Goal: Task Accomplishment & Management: Use online tool/utility

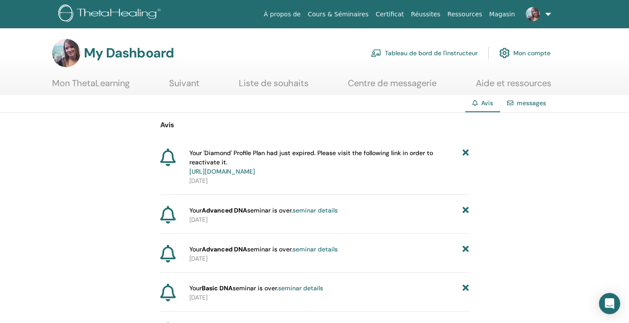
click at [284, 52] on link "Tableau de bord de l'instructeur" at bounding box center [424, 52] width 107 height 19
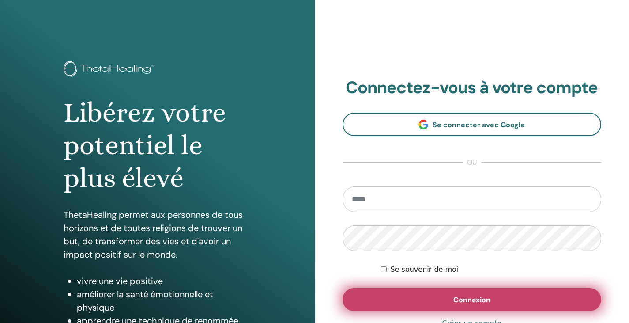
type input "**********"
click at [418, 298] on button "Connexion" at bounding box center [472, 299] width 259 height 23
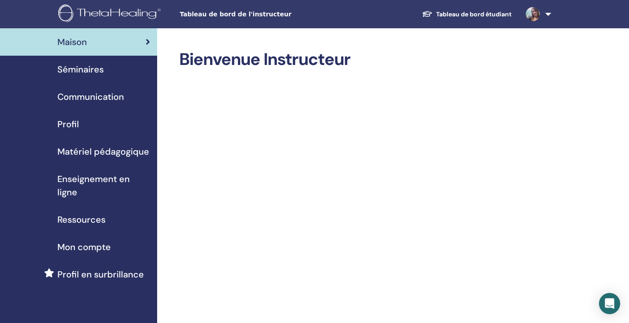
click at [548, 8] on link at bounding box center [537, 14] width 36 height 28
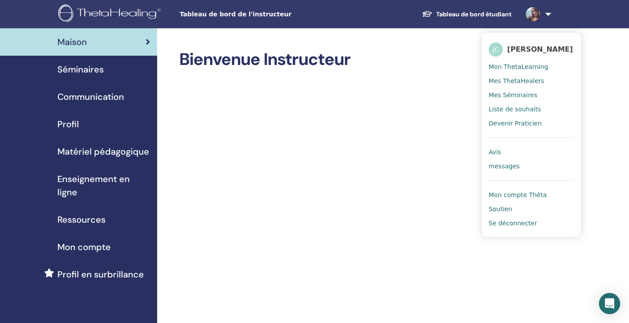
click at [526, 67] on span "Mon ThetaLearning" at bounding box center [519, 67] width 60 height 8
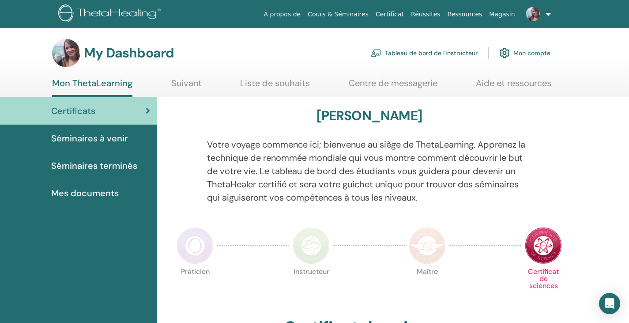
click at [434, 49] on link "Tableau de bord de l'instructeur" at bounding box center [424, 52] width 107 height 19
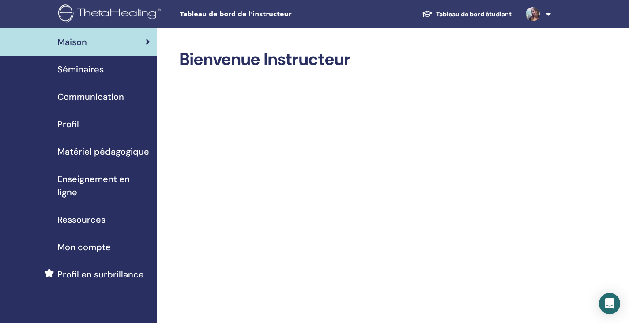
click at [464, 10] on link "Tableau de bord étudiant" at bounding box center [467, 14] width 104 height 16
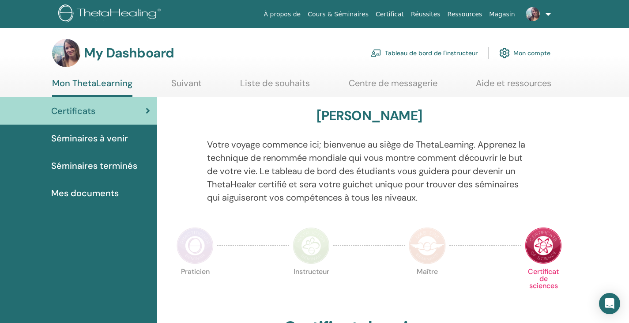
click at [259, 81] on link "Liste de souhaits" at bounding box center [275, 86] width 70 height 17
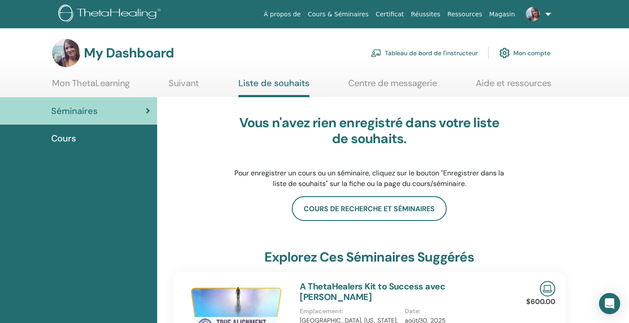
click at [394, 83] on link "Centre de messagerie" at bounding box center [392, 86] width 89 height 17
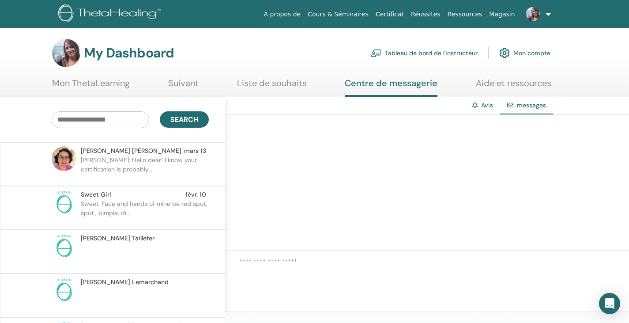
click at [444, 49] on link "Tableau de bord de l'instructeur" at bounding box center [424, 52] width 107 height 19
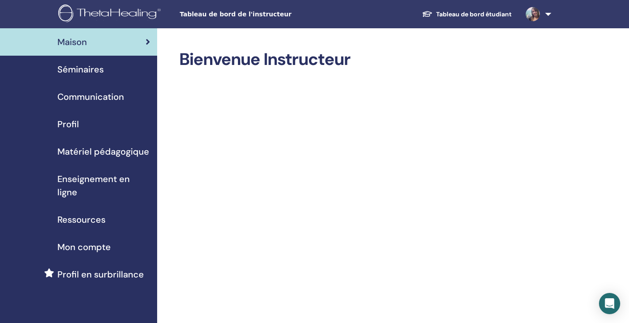
click at [68, 121] on span "Profil" at bounding box center [68, 123] width 22 height 13
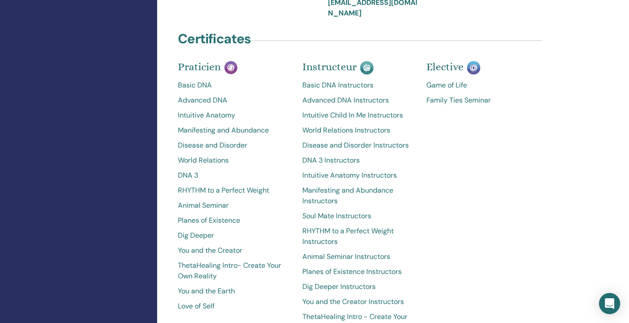
scroll to position [443, 0]
click at [433, 207] on div "Elective Game of Life Family Ties Seminar" at bounding box center [482, 221] width 125 height 311
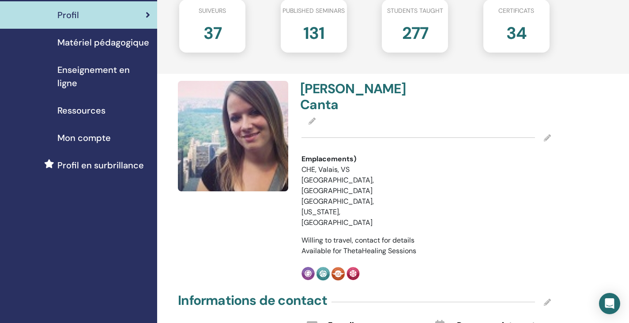
scroll to position [0, 0]
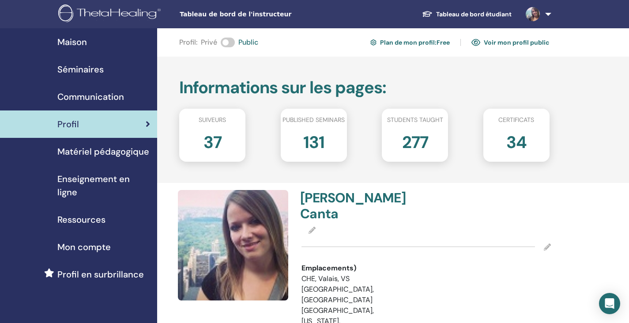
click at [86, 244] on span "Mon compte" at bounding box center [83, 246] width 53 height 13
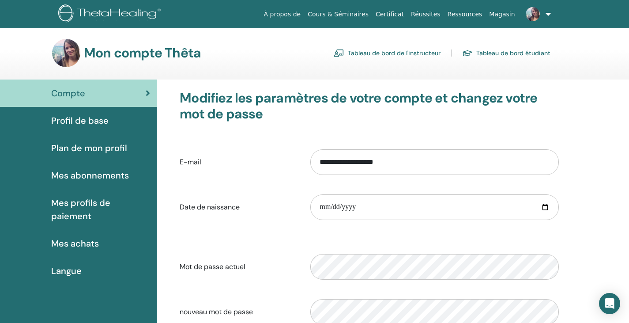
click at [109, 177] on span "Mes abonnements" at bounding box center [90, 175] width 78 height 13
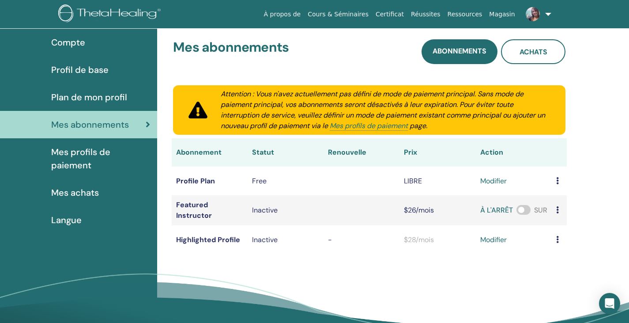
scroll to position [53, 0]
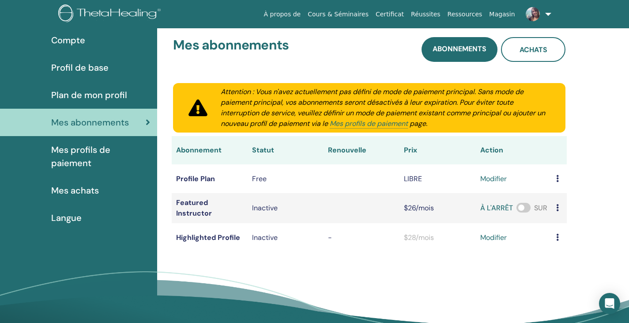
click at [95, 93] on span "Plan de mon profil" at bounding box center [89, 94] width 76 height 13
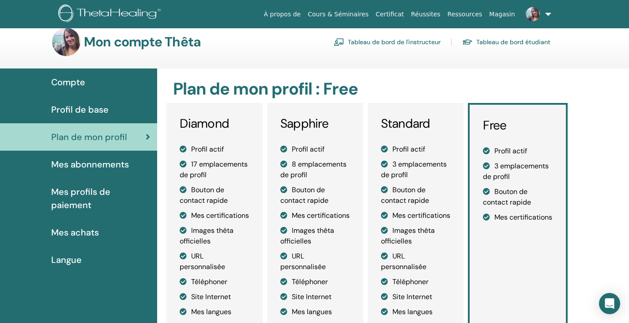
scroll to position [11, 0]
click at [76, 79] on span "Compte" at bounding box center [68, 82] width 34 height 13
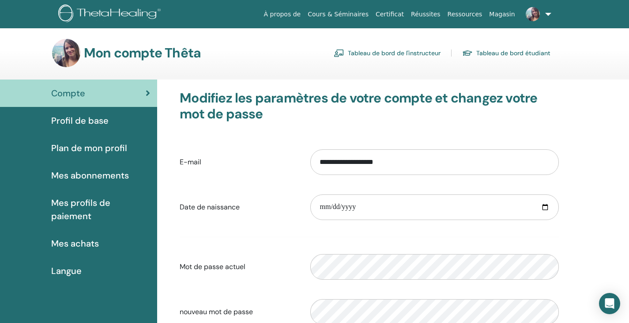
click at [416, 52] on link "Tableau de bord de l'instructeur" at bounding box center [387, 53] width 107 height 14
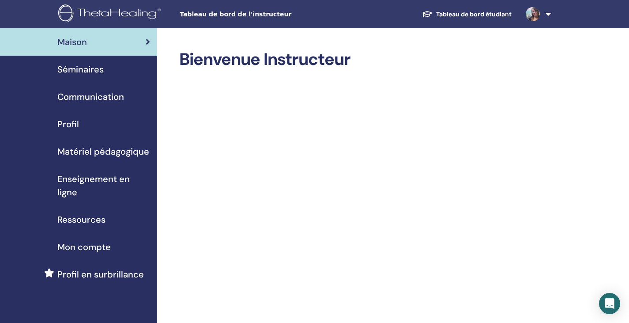
click at [93, 68] on span "Séminaires" at bounding box center [80, 69] width 46 height 13
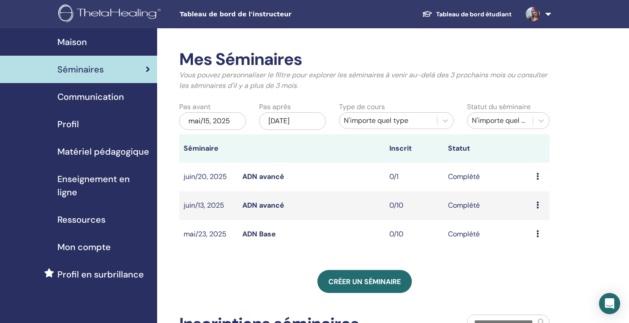
click at [228, 120] on div "mai/15, 2025" at bounding box center [212, 121] width 67 height 18
click at [239, 106] on div "Pas avant mai/15, 2025" at bounding box center [213, 117] width 80 height 31
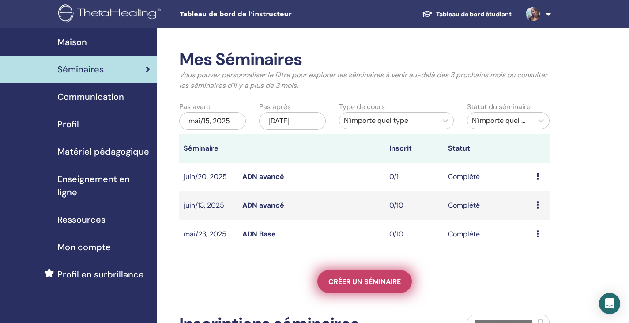
click at [344, 280] on span "Créer un séminaire" at bounding box center [365, 281] width 72 height 9
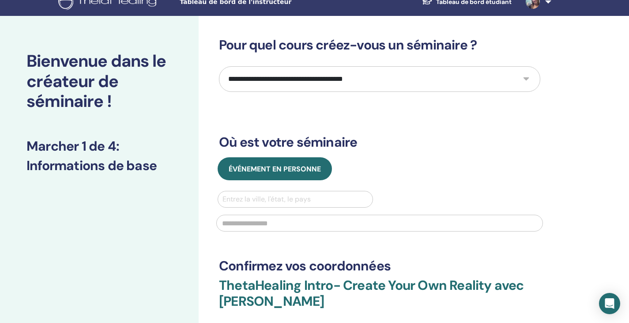
scroll to position [12, 0]
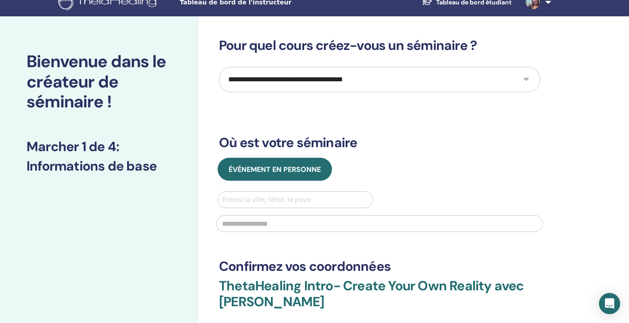
click at [330, 82] on select "**********" at bounding box center [380, 80] width 322 height 26
click at [207, 121] on div "**********" at bounding box center [409, 252] width 420 height 473
click at [295, 80] on select "**********" at bounding box center [380, 80] width 322 height 26
click at [211, 108] on div "**********" at bounding box center [409, 252] width 420 height 473
click at [325, 83] on select "**********" at bounding box center [380, 80] width 322 height 26
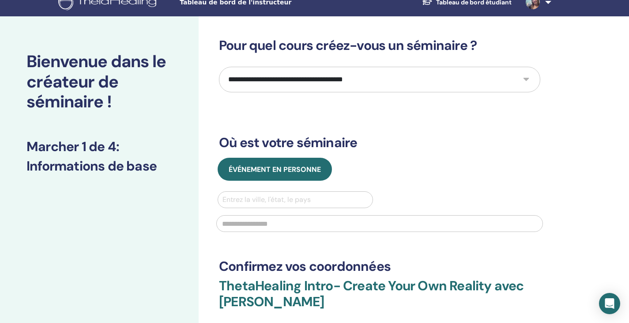
select select "*"
click at [219, 67] on select "**********" at bounding box center [380, 80] width 322 height 26
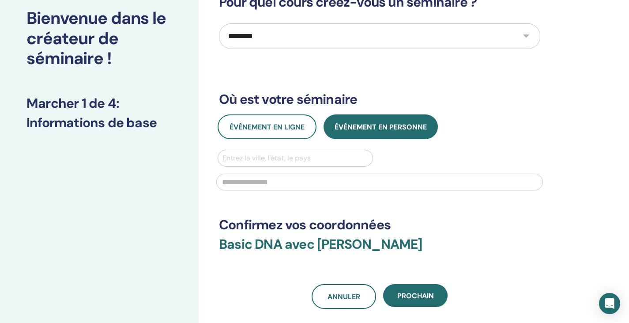
scroll to position [59, 0]
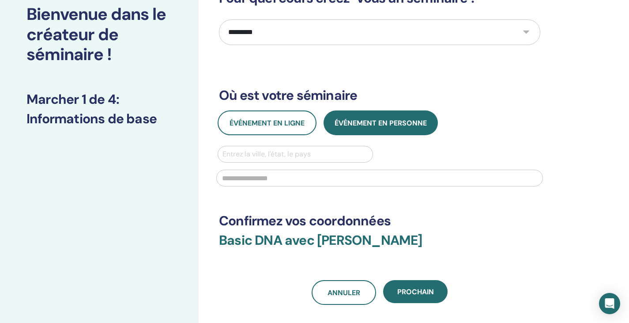
click at [309, 166] on div at bounding box center [379, 177] width 337 height 29
click at [305, 159] on div at bounding box center [296, 154] width 146 height 12
type input "**"
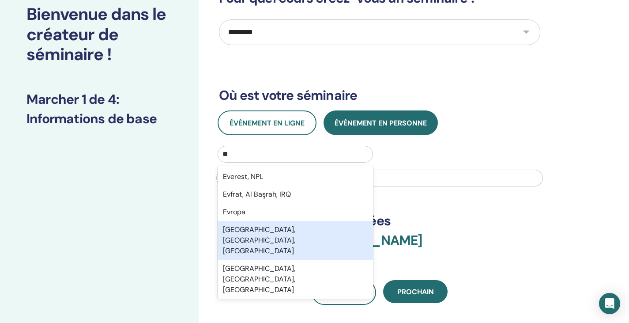
click at [264, 227] on div "Evansville, IN, USA" at bounding box center [295, 240] width 155 height 39
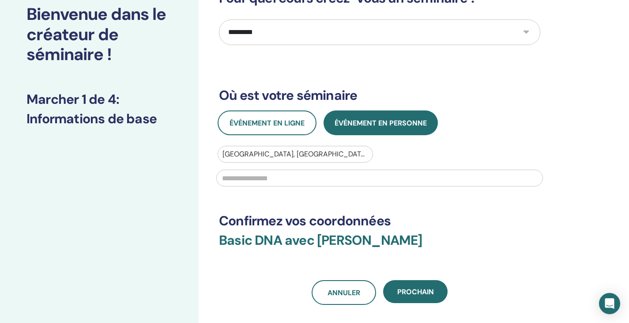
click at [301, 176] on input "text" at bounding box center [379, 178] width 327 height 17
type input "*"
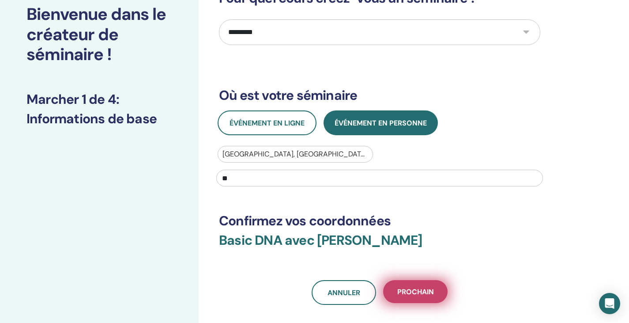
type input "**"
click at [415, 295] on span "Prochain" at bounding box center [415, 291] width 37 height 9
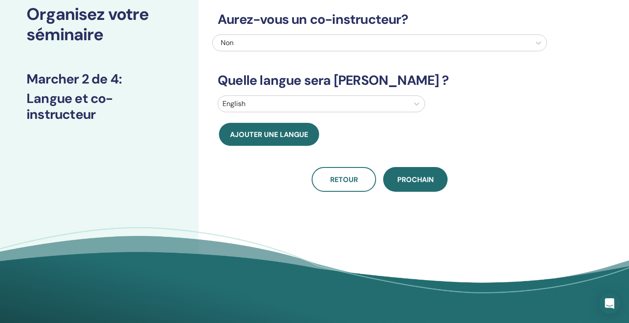
scroll to position [0, 0]
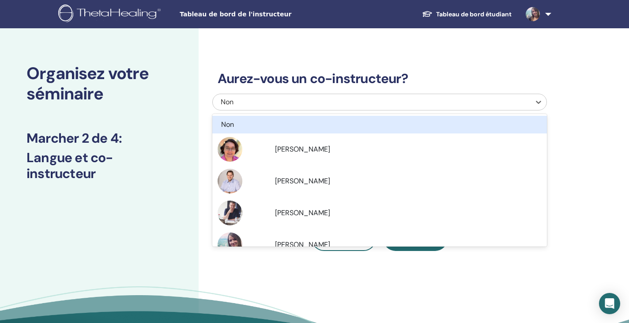
click at [252, 104] on div "Non" at bounding box center [348, 102] width 254 height 11
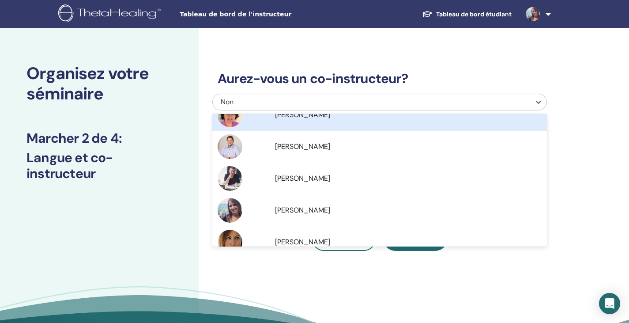
scroll to position [48, 0]
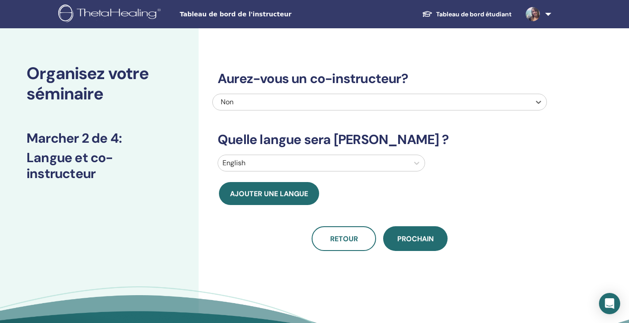
click at [247, 99] on div "Non" at bounding box center [348, 102] width 254 height 11
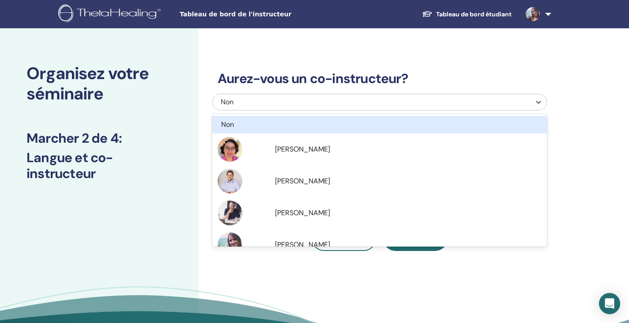
click at [247, 99] on div "Non" at bounding box center [348, 102] width 254 height 11
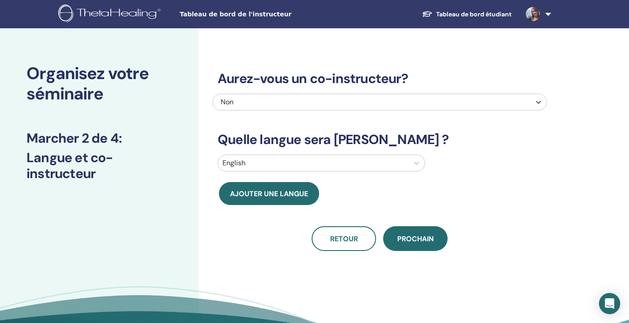
click at [253, 101] on div "Non" at bounding box center [348, 102] width 254 height 11
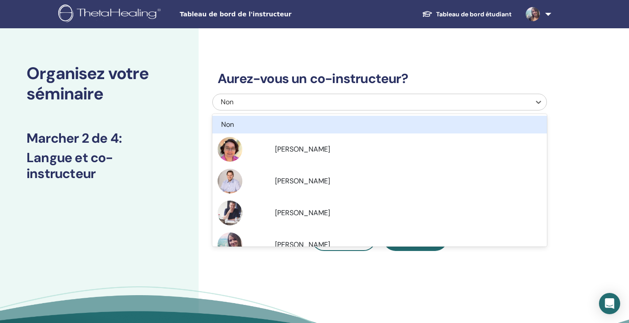
click at [241, 101] on div "Non" at bounding box center [348, 102] width 254 height 11
click at [207, 122] on div "Aurez-vous un co-instructeur? option Non focused, 1 of 6. 6 results available. …" at bounding box center [409, 201] width 420 height 346
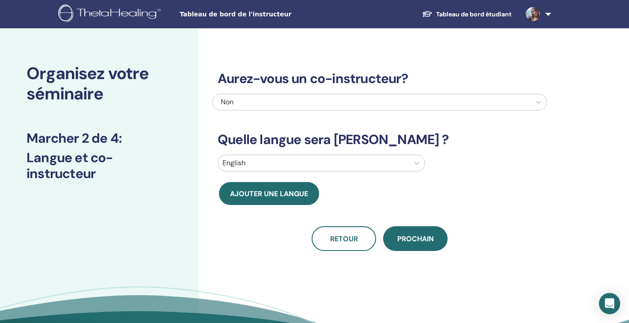
click at [290, 162] on div at bounding box center [314, 163] width 182 height 12
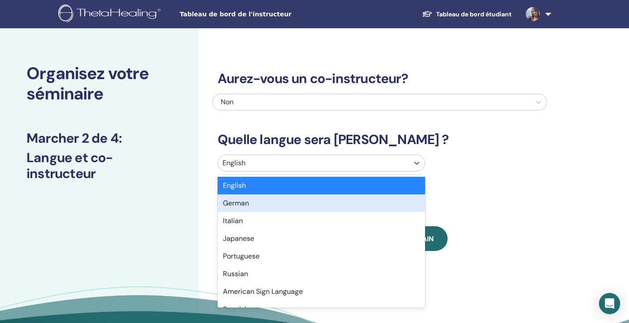
click at [246, 208] on div "German" at bounding box center [322, 203] width 208 height 18
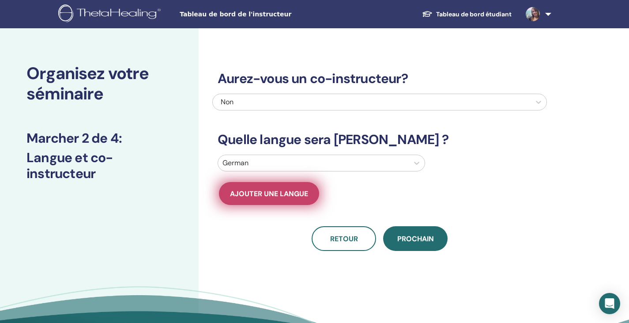
click at [273, 195] on span "Ajouter une langue" at bounding box center [269, 193] width 78 height 9
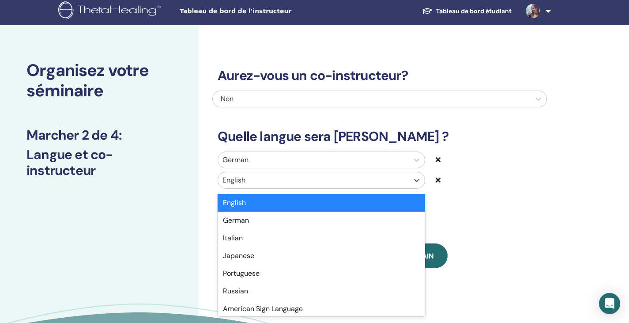
scroll to position [8, 0]
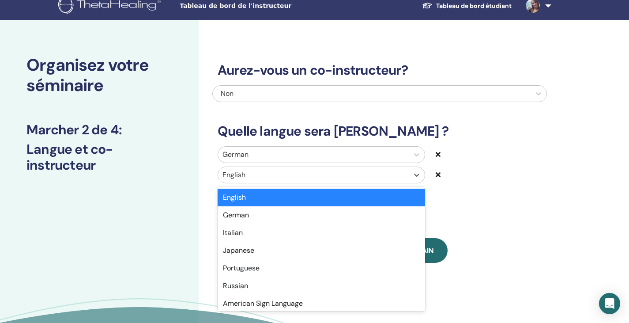
click at [295, 184] on div "German option English selected, 1 of 47. 47 results available. Use Up and Down …" at bounding box center [379, 166] width 335 height 41
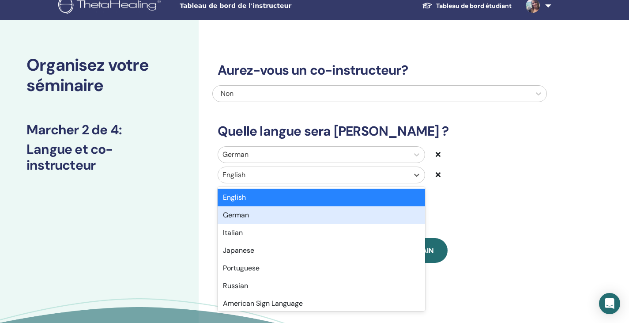
click at [259, 215] on div "German" at bounding box center [322, 215] width 208 height 18
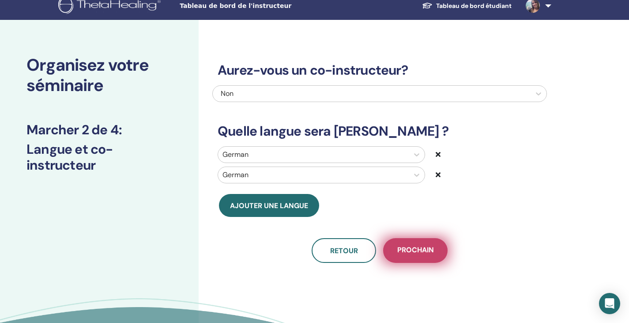
click at [426, 250] on span "Prochain" at bounding box center [415, 250] width 37 height 11
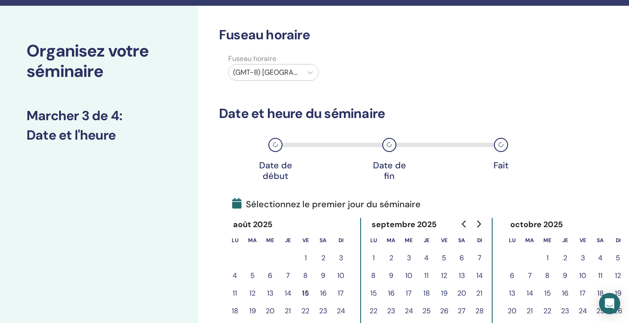
scroll to position [27, 0]
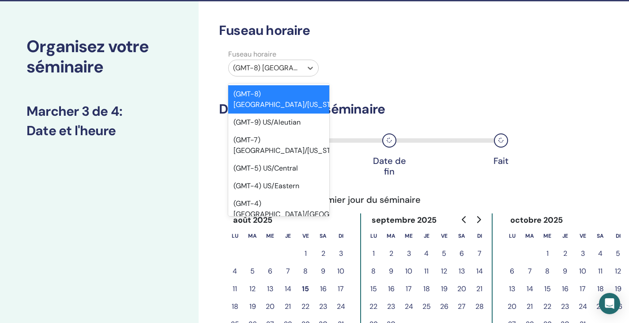
click at [300, 67] on div "(GMT-8) US/Alaska" at bounding box center [266, 68] width 74 height 16
click at [281, 116] on div "(GMT-9) US/Aleutian" at bounding box center [278, 123] width 101 height 18
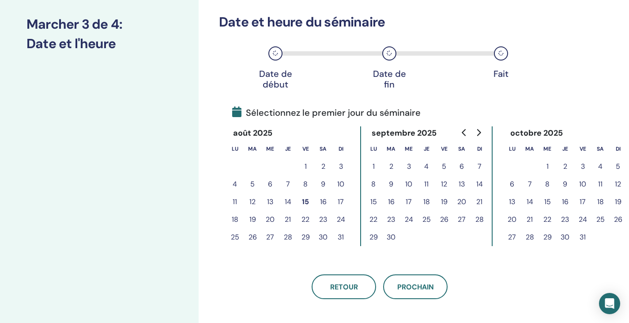
scroll to position [114, 0]
click at [307, 170] on button "1" at bounding box center [306, 166] width 18 height 18
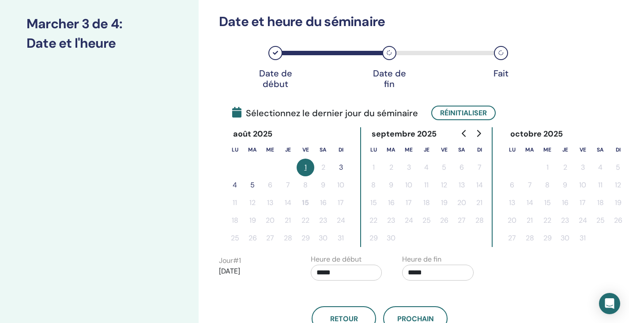
click at [342, 168] on button "3" at bounding box center [341, 168] width 18 height 18
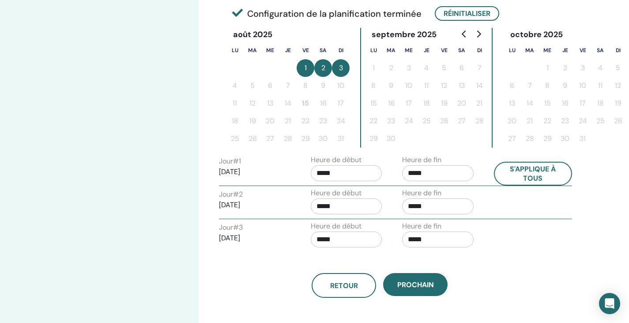
scroll to position [214, 0]
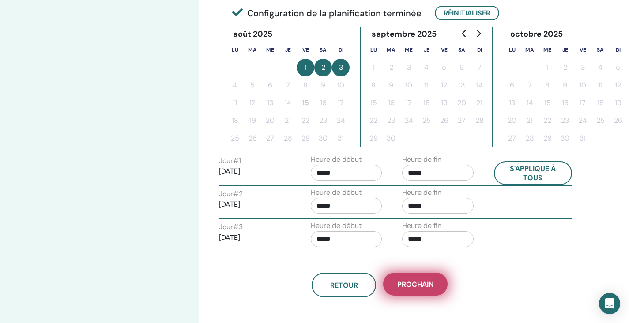
click at [405, 285] on span "Prochain" at bounding box center [415, 284] width 37 height 9
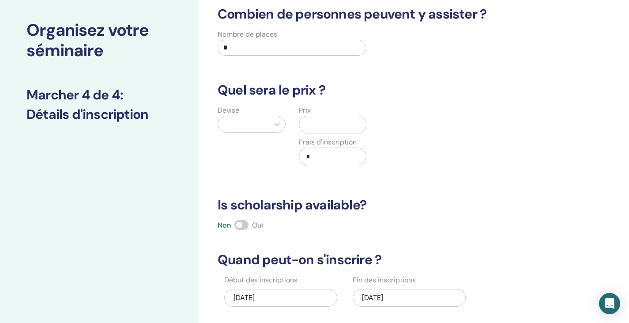
scroll to position [0, 0]
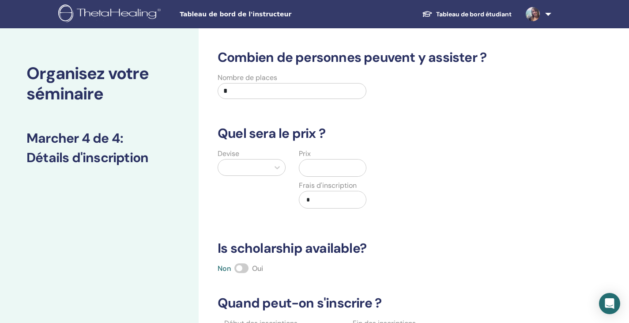
click at [245, 91] on input "*" at bounding box center [292, 91] width 149 height 16
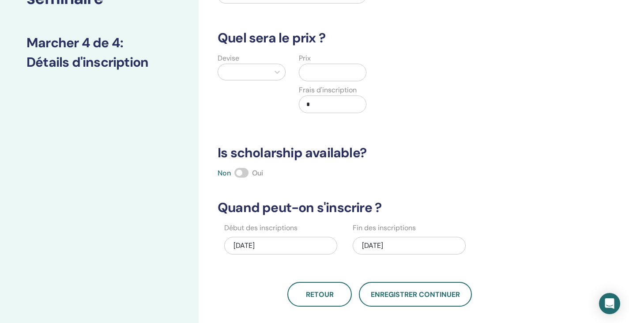
scroll to position [96, 0]
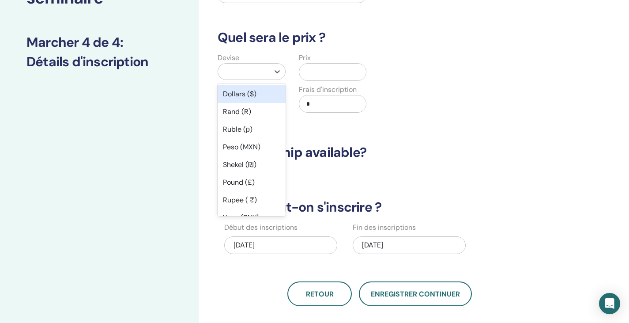
click at [267, 77] on div at bounding box center [243, 72] width 51 height 16
click at [254, 95] on div "Dollars ($)" at bounding box center [252, 94] width 68 height 18
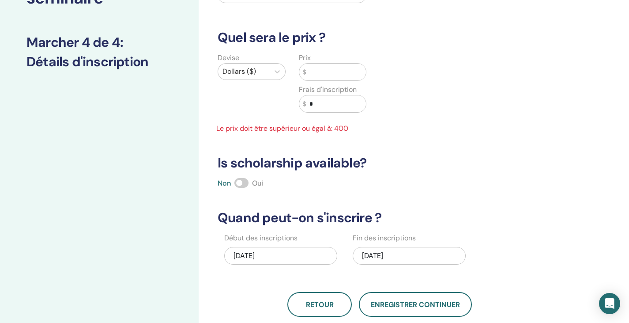
click at [328, 72] on input "text" at bounding box center [336, 72] width 60 height 17
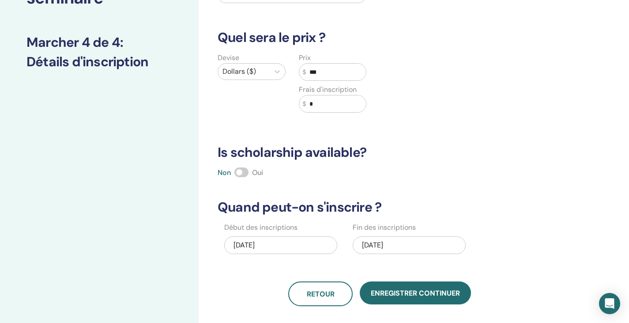
type input "***"
click at [324, 103] on input "*" at bounding box center [336, 103] width 60 height 17
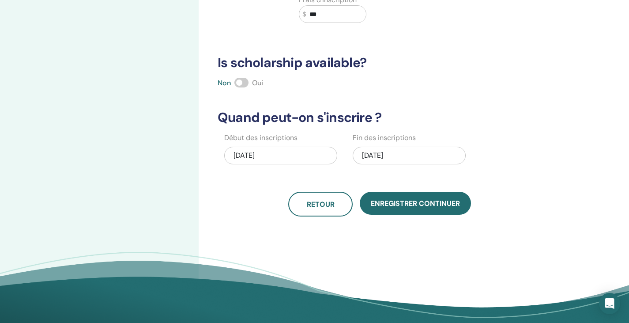
scroll to position [187, 0]
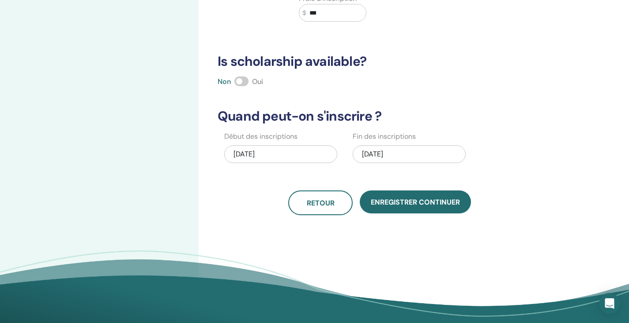
type input "***"
click at [236, 83] on span at bounding box center [242, 81] width 14 height 10
click at [411, 154] on div "08/03/2025" at bounding box center [409, 154] width 113 height 18
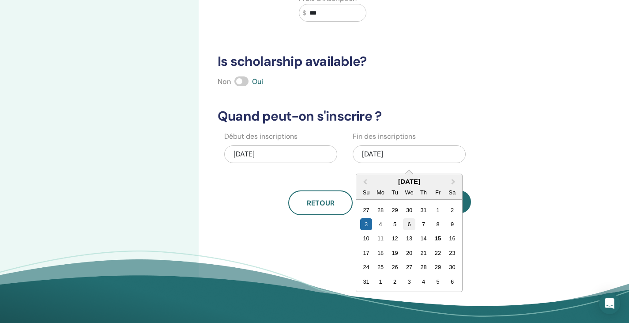
click at [409, 225] on div "6" at bounding box center [409, 224] width 12 height 12
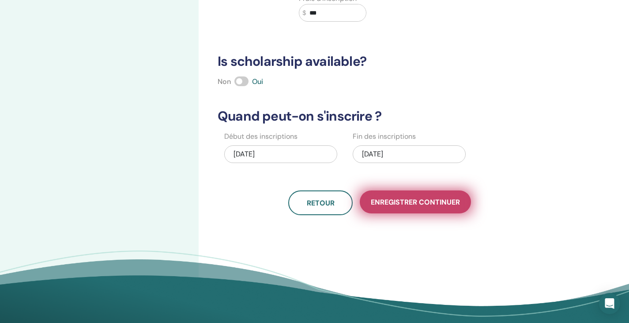
click at [411, 204] on span "Enregistrer continuer" at bounding box center [415, 201] width 89 height 9
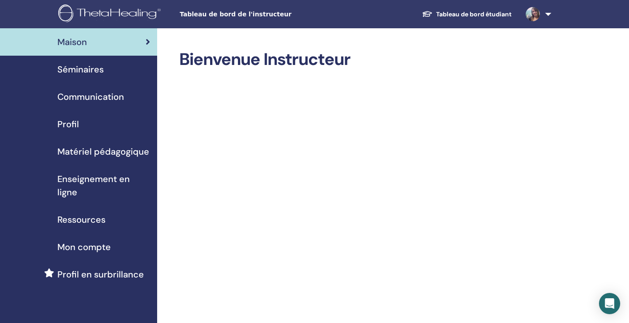
click at [468, 15] on link "Tableau de bord étudiant" at bounding box center [467, 14] width 104 height 16
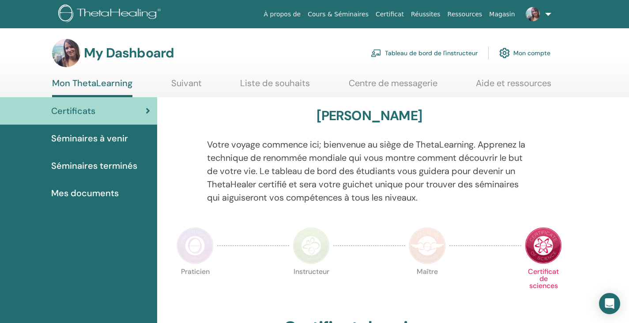
click at [462, 51] on link "Tableau de bord de l'instructeur" at bounding box center [424, 52] width 107 height 19
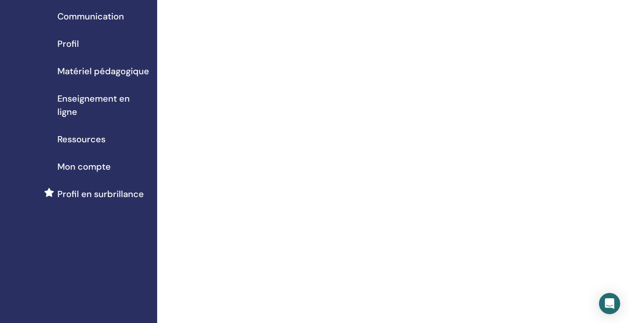
scroll to position [81, 0]
click at [117, 194] on span "Profil en surbrillance" at bounding box center [100, 193] width 87 height 13
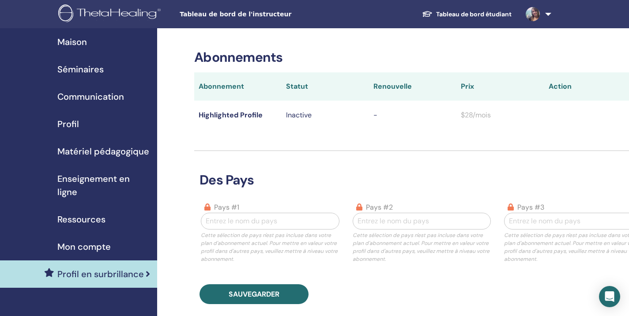
click at [95, 70] on span "Séminaires" at bounding box center [80, 69] width 46 height 13
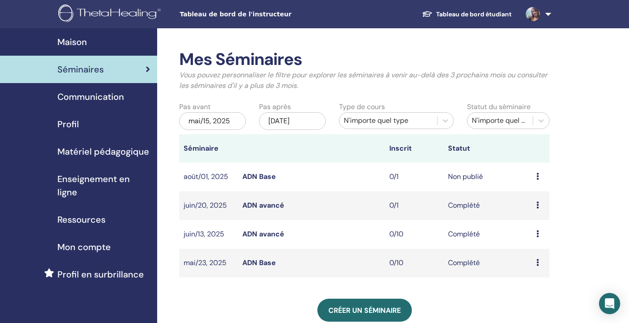
click at [536, 174] on td "Aperçu Éditer Participants Annuler" at bounding box center [541, 177] width 18 height 29
click at [539, 180] on icon at bounding box center [538, 176] width 3 height 7
click at [531, 228] on p "Annuler" at bounding box center [539, 227] width 39 height 11
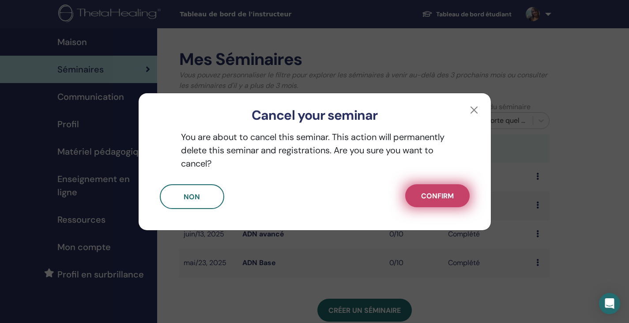
click at [437, 197] on span "Confirm" at bounding box center [437, 195] width 33 height 9
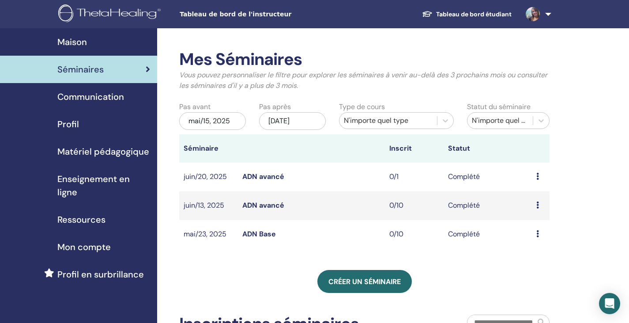
click at [518, 197] on td "Complété" at bounding box center [488, 205] width 88 height 29
click at [120, 152] on span "Matériel pédagogique" at bounding box center [103, 151] width 92 height 13
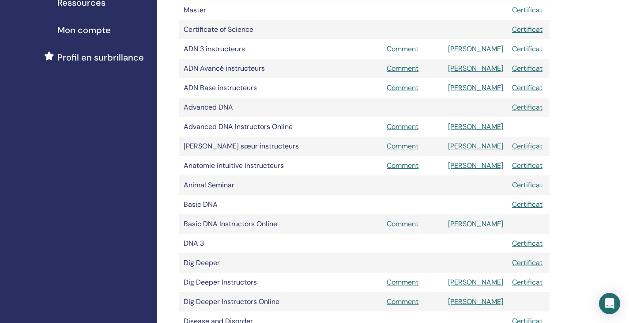
scroll to position [231, 0]
click at [409, 219] on link "Comment" at bounding box center [403, 223] width 32 height 9
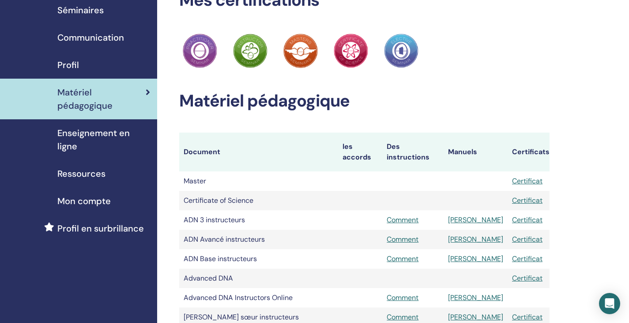
scroll to position [59, 0]
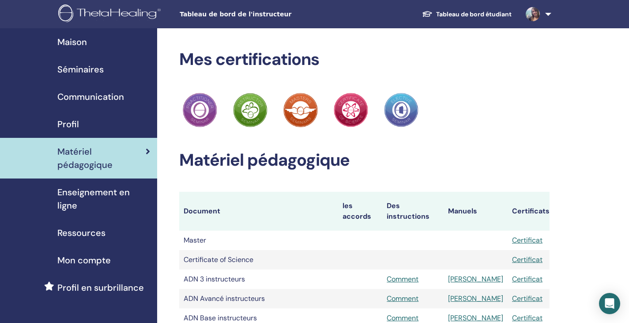
scroll to position [59, 0]
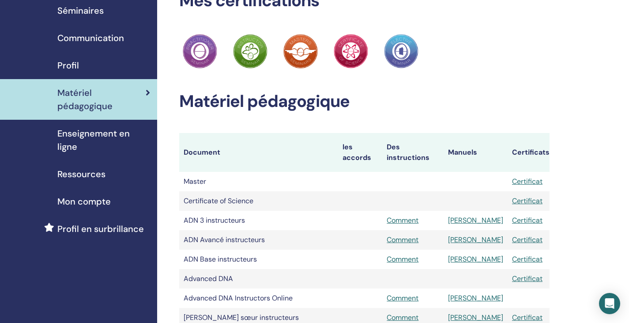
click at [92, 170] on span "Ressources" at bounding box center [81, 173] width 48 height 13
